Goal: Task Accomplishment & Management: Manage account settings

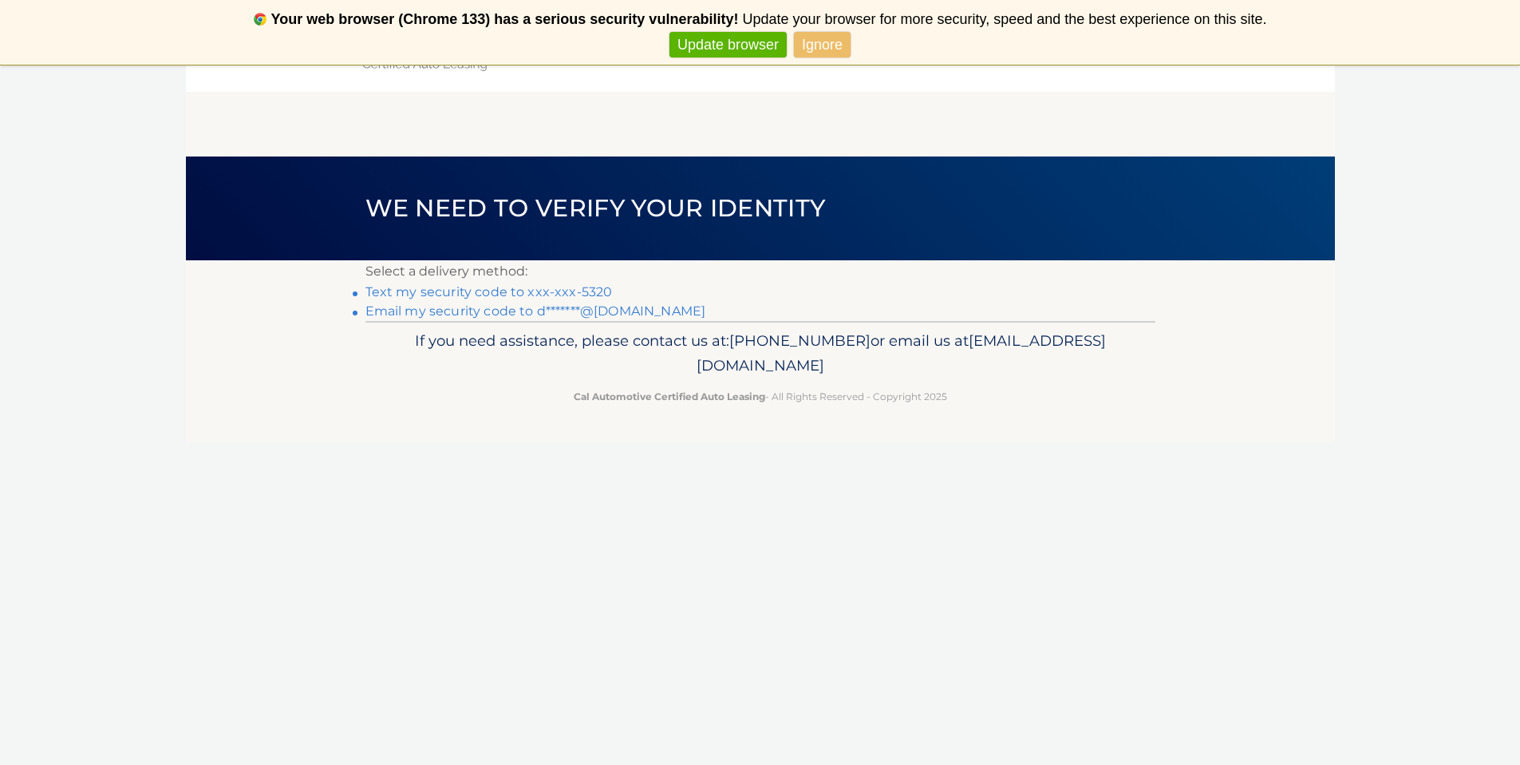
click at [527, 294] on link "Text my security code to xxx-xxx-5320" at bounding box center [489, 291] width 247 height 15
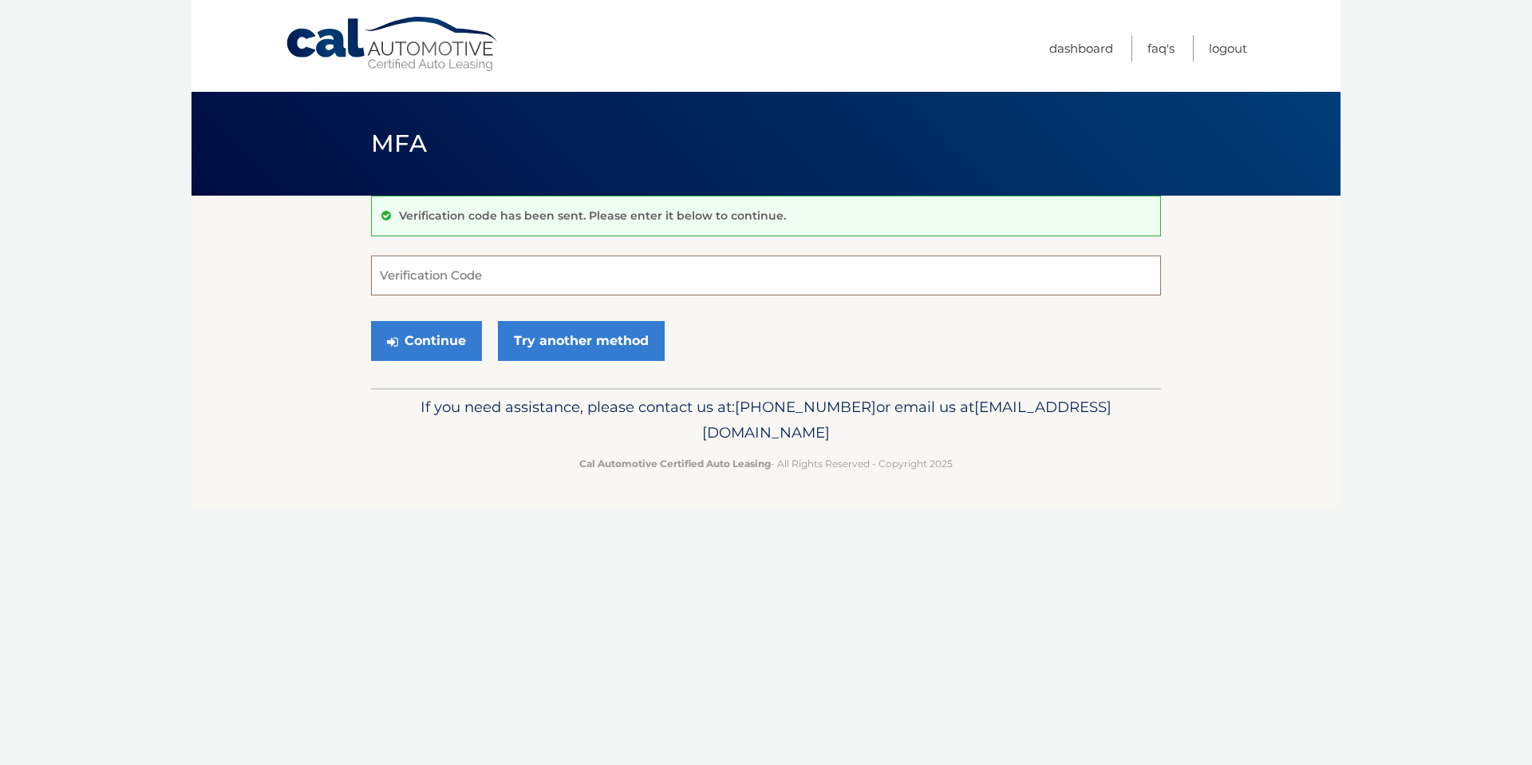
click at [579, 273] on input "Verification Code" at bounding box center [766, 275] width 790 height 40
type input "902687"
click at [444, 342] on button "Continue" at bounding box center [426, 341] width 111 height 40
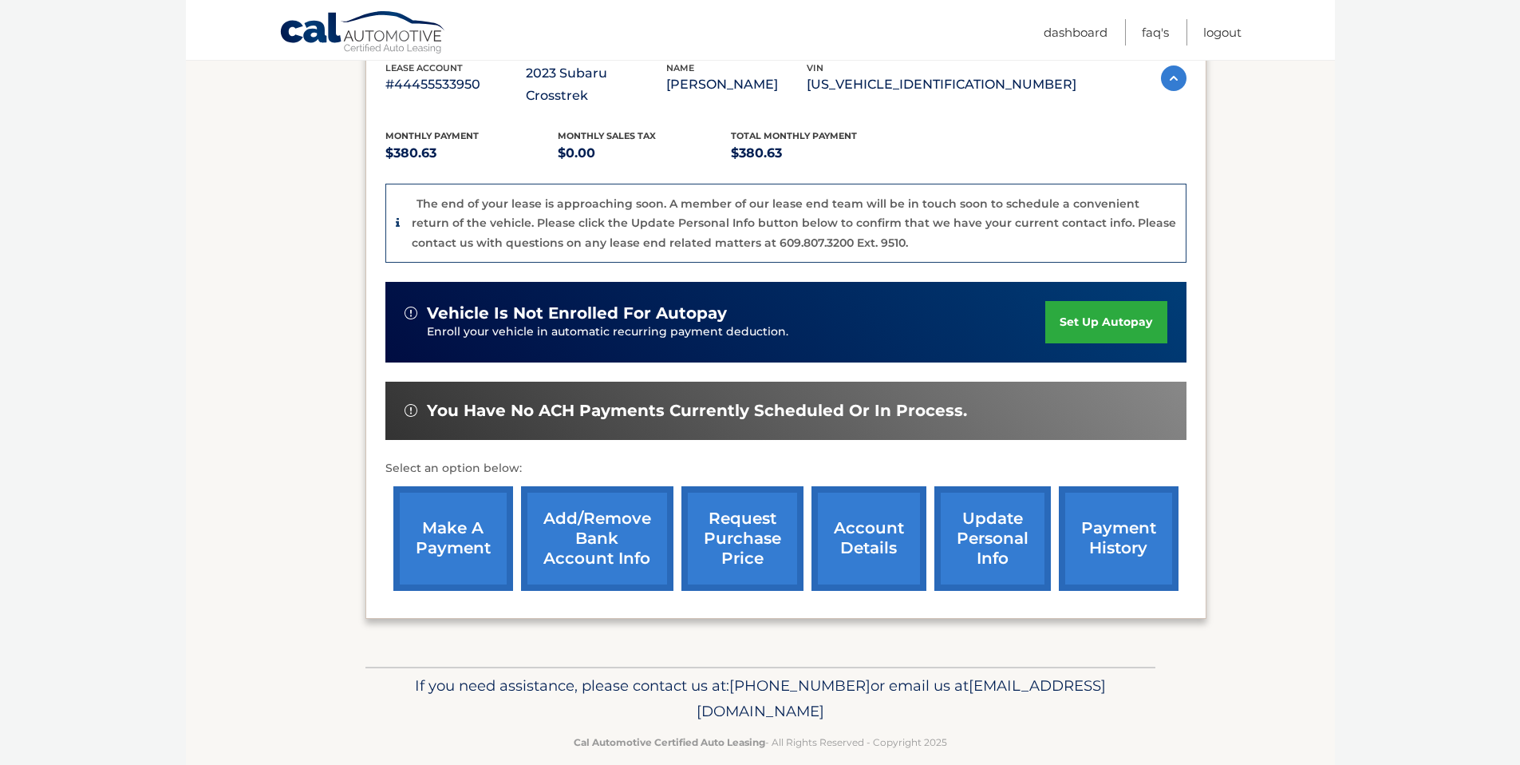
scroll to position [302, 0]
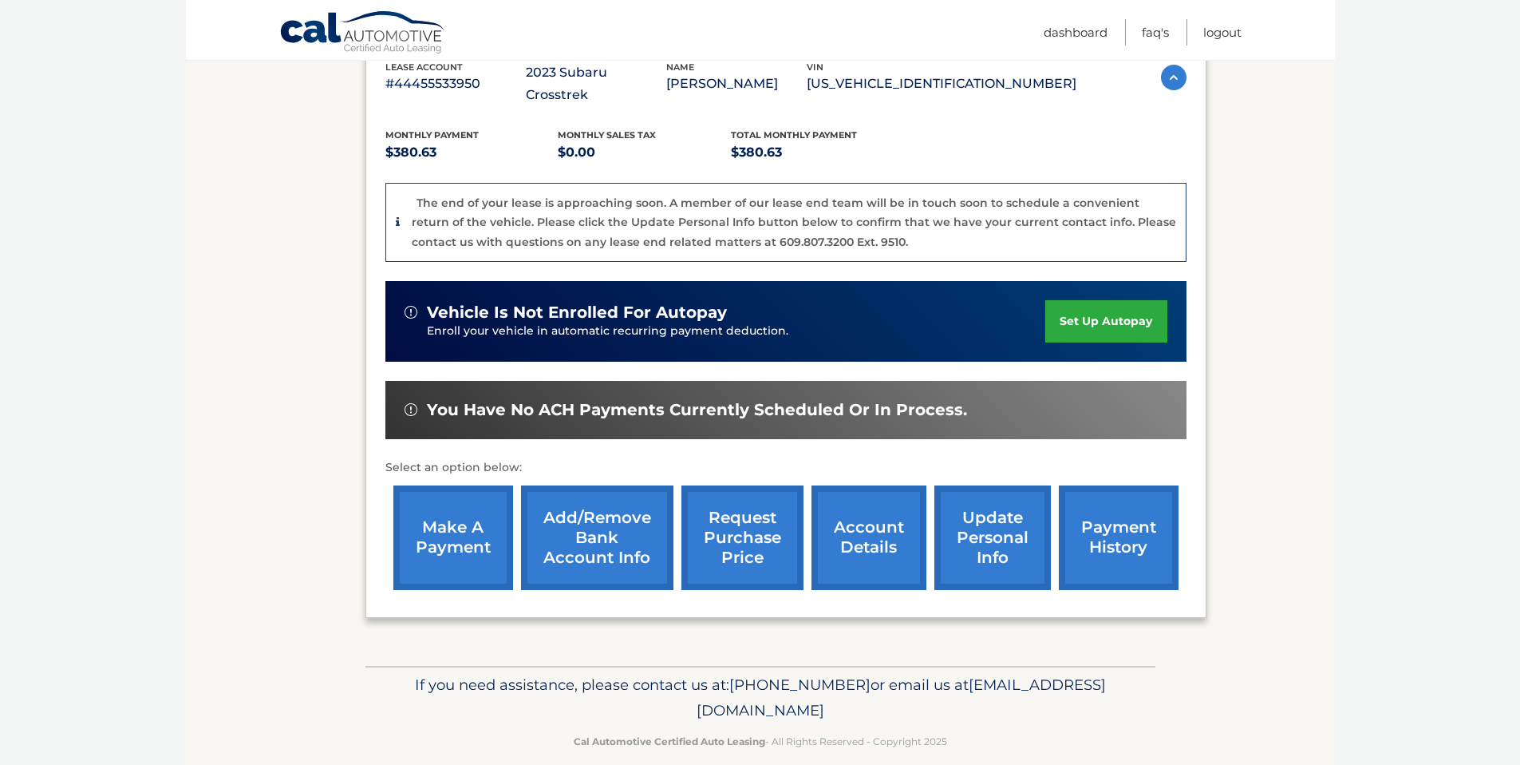
click at [899, 519] on link "account details" at bounding box center [869, 537] width 115 height 105
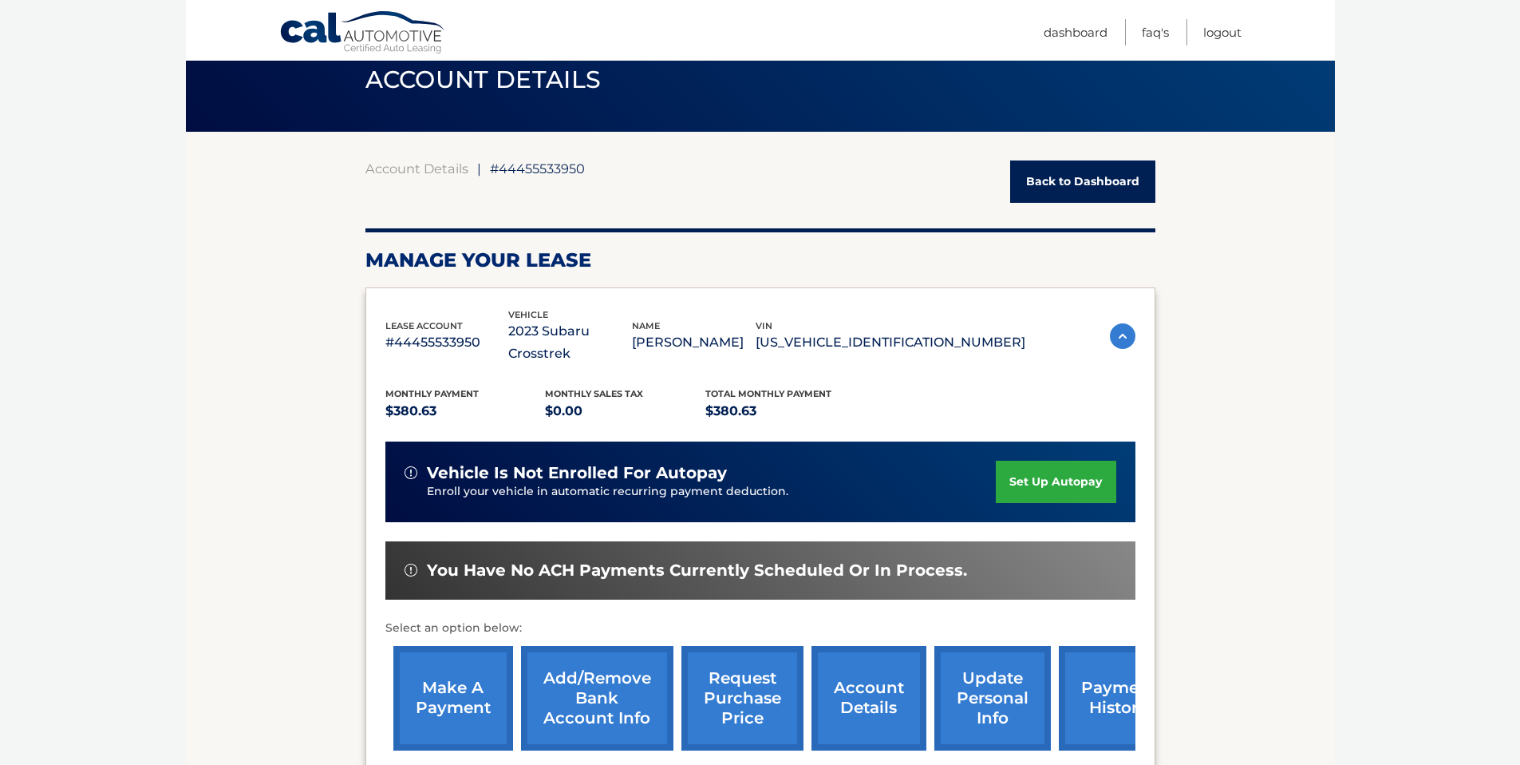
scroll to position [135, 0]
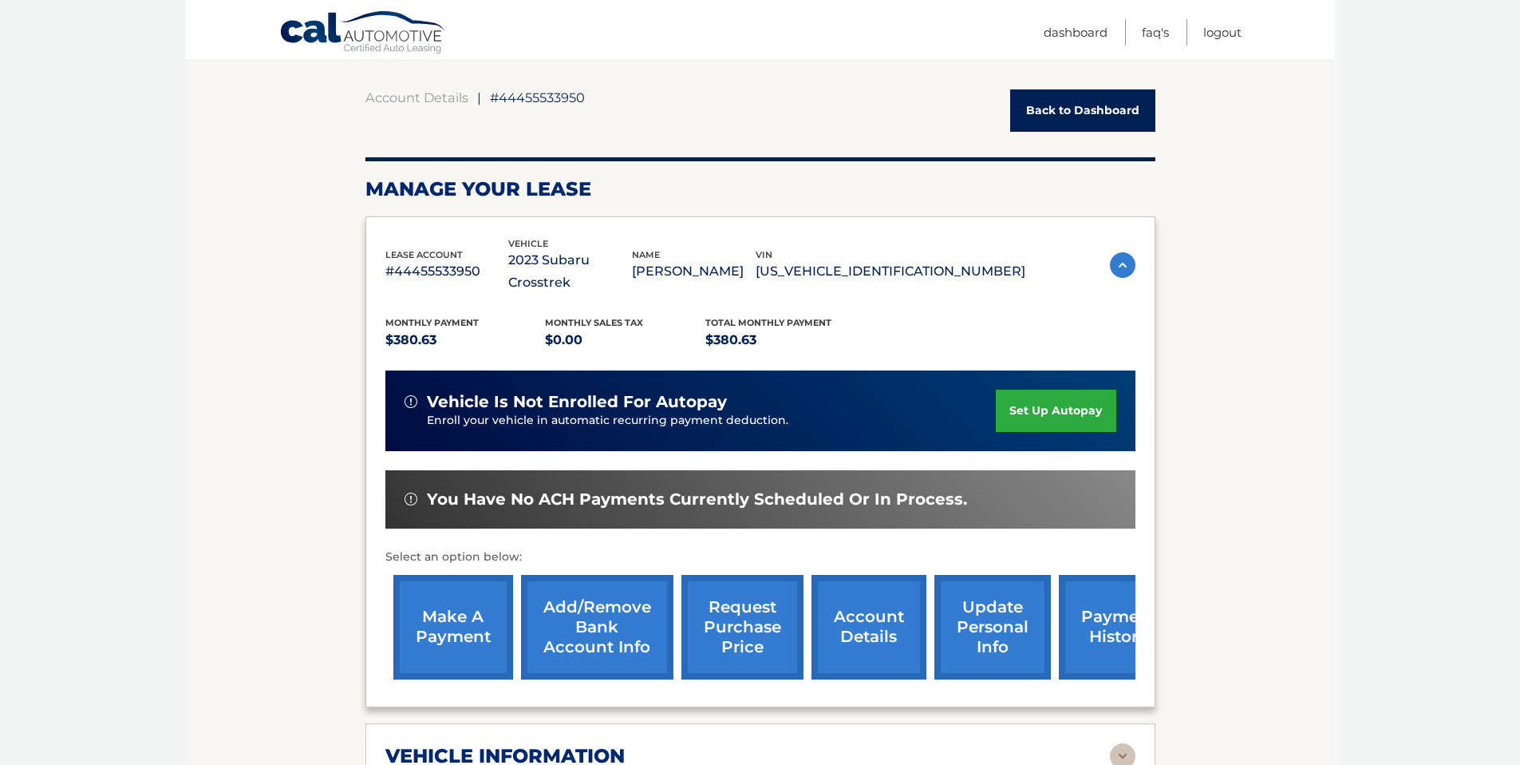
click at [884, 619] on link "account details" at bounding box center [869, 627] width 115 height 105
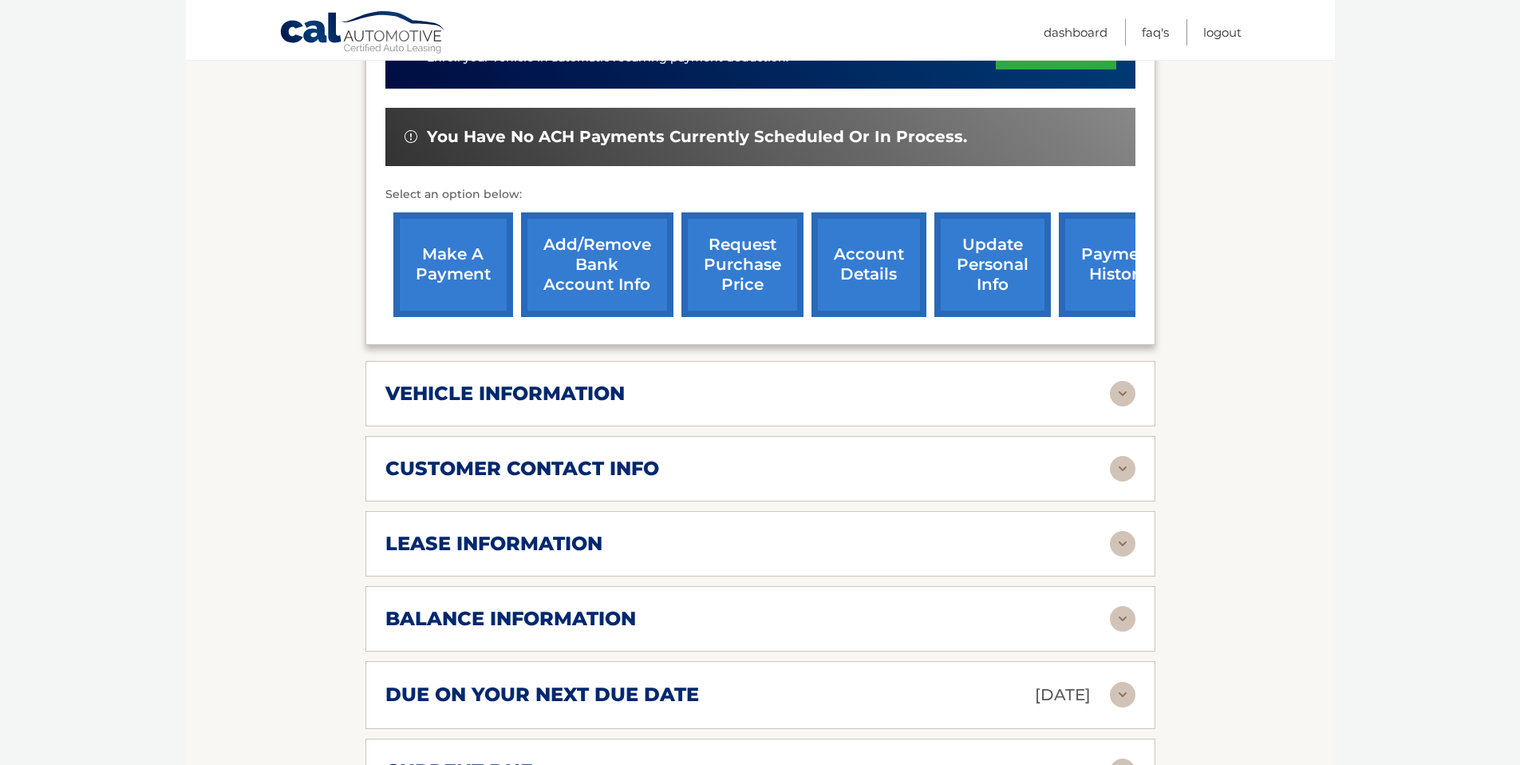
scroll to position [516, 0]
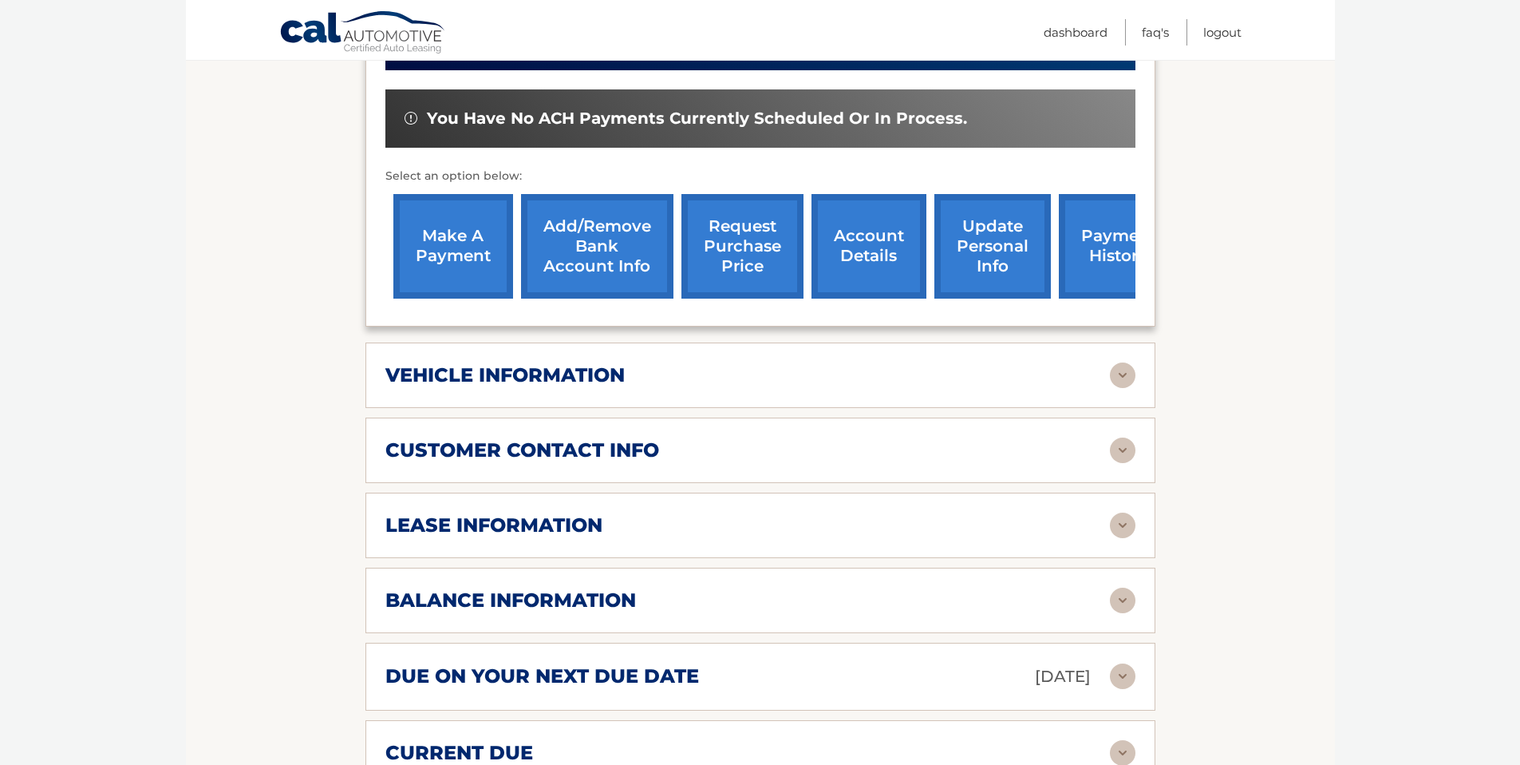
click at [1129, 512] on img at bounding box center [1123, 525] width 26 height 26
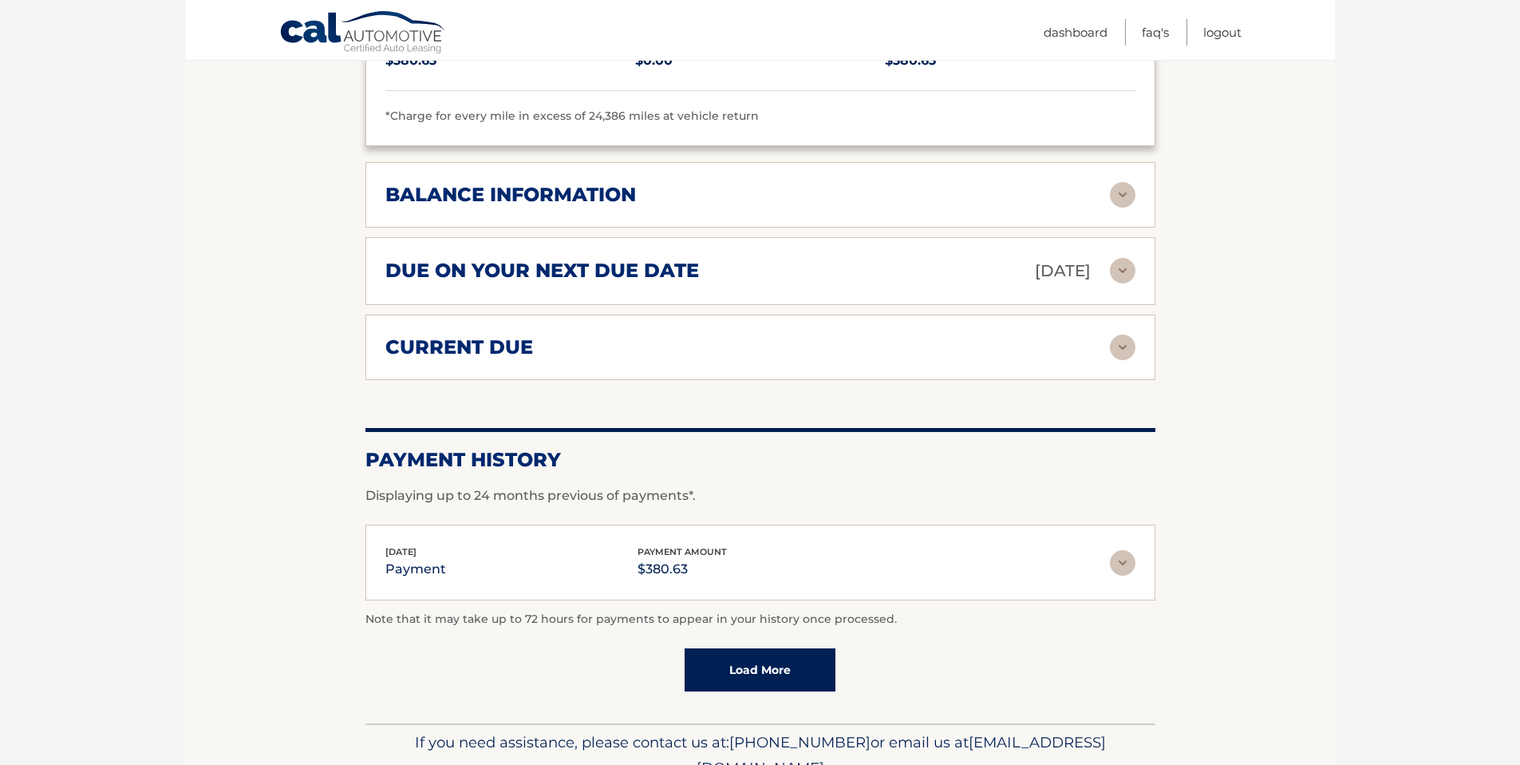
scroll to position [892, 0]
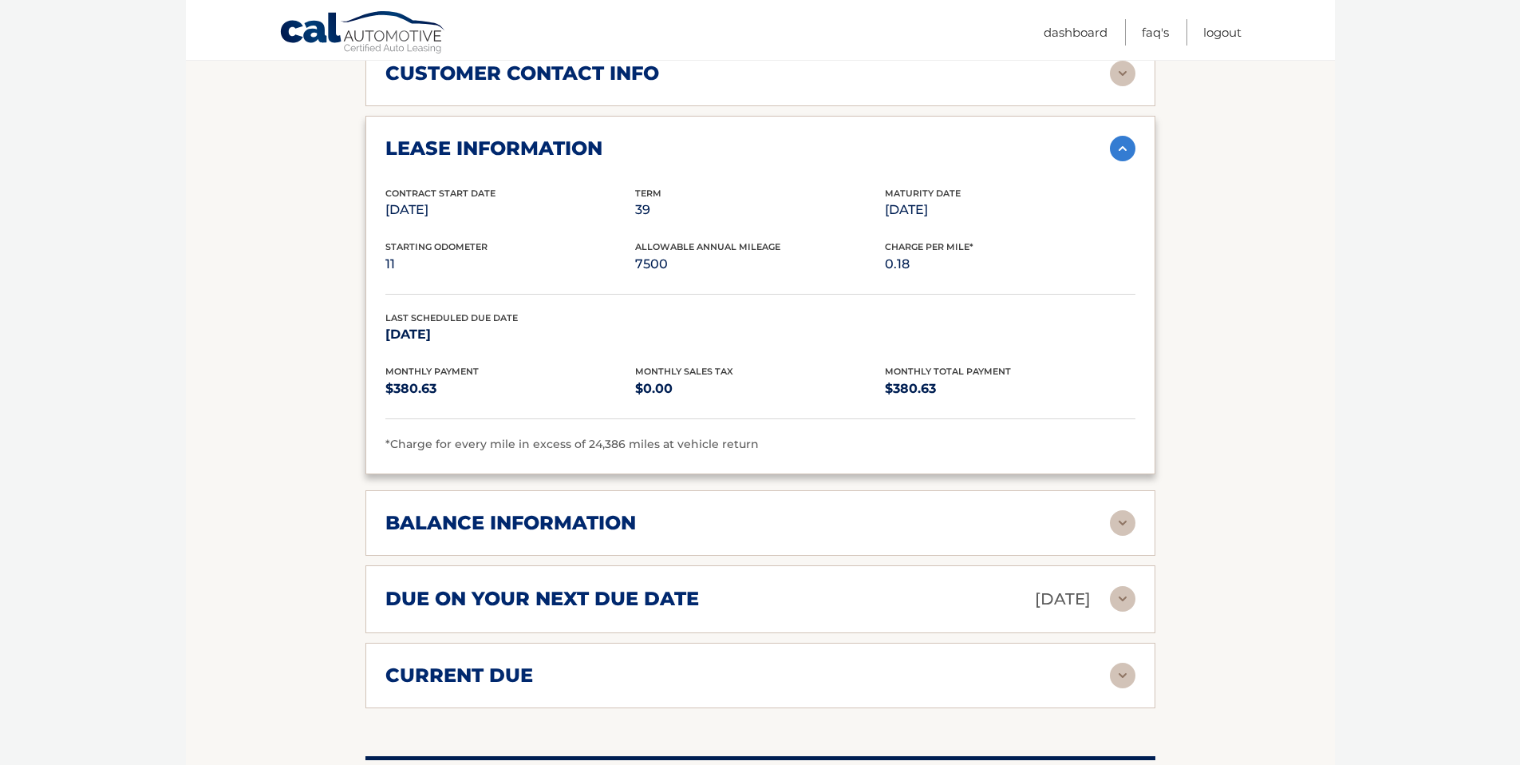
click at [1125, 510] on img at bounding box center [1123, 523] width 26 height 26
